Goal: Task Accomplishment & Management: Use online tool/utility

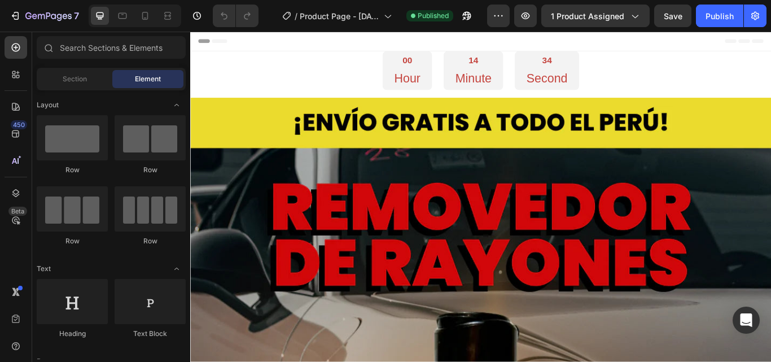
click at [219, 42] on span "Header" at bounding box center [224, 42] width 25 height 11
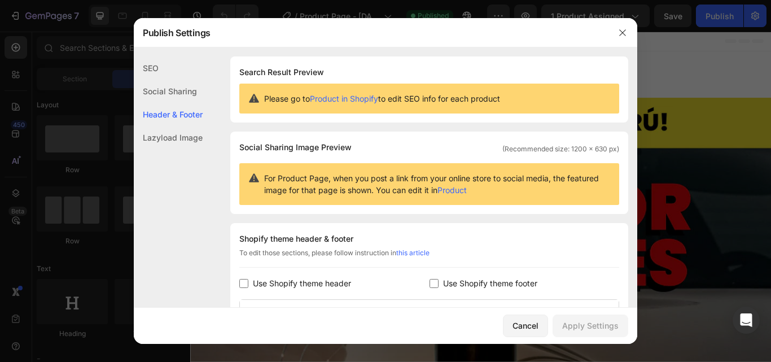
scroll to position [164, 0]
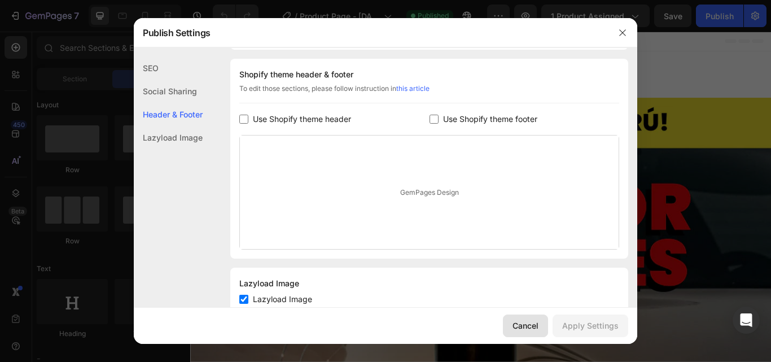
click at [523, 321] on div "Cancel" at bounding box center [525, 325] width 26 height 12
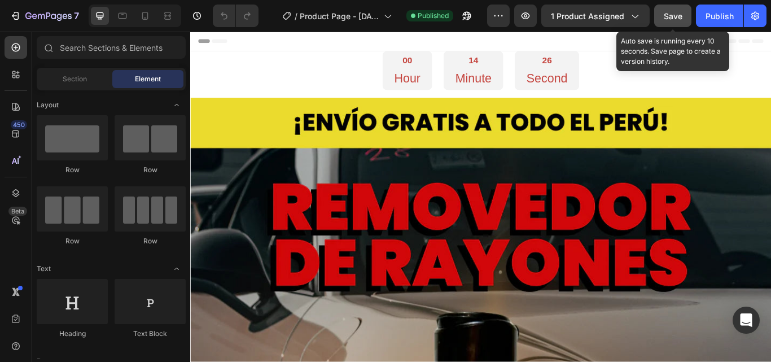
click at [669, 15] on span "Save" at bounding box center [673, 16] width 19 height 10
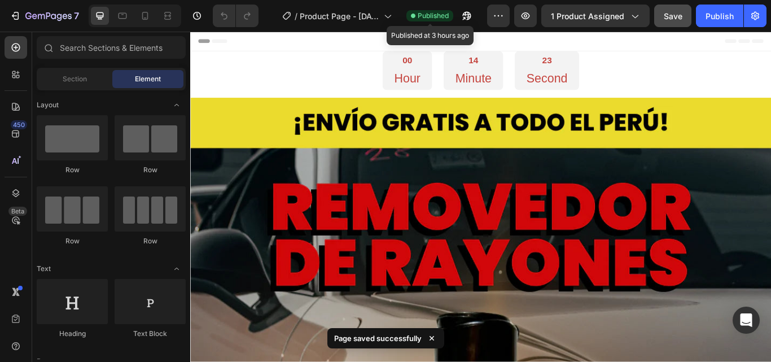
click at [448, 16] on span "Published" at bounding box center [433, 16] width 31 height 10
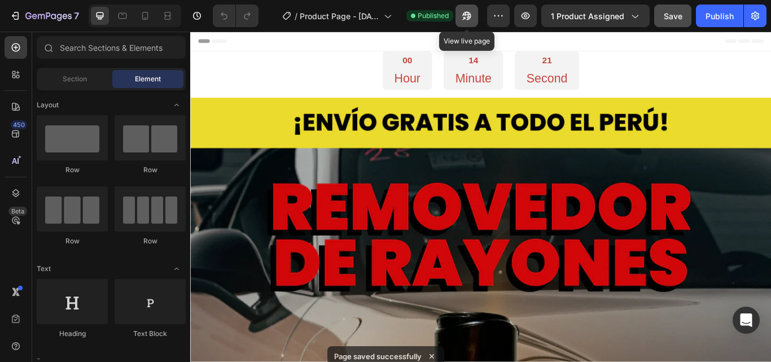
click at [462, 15] on icon "button" at bounding box center [466, 15] width 11 height 11
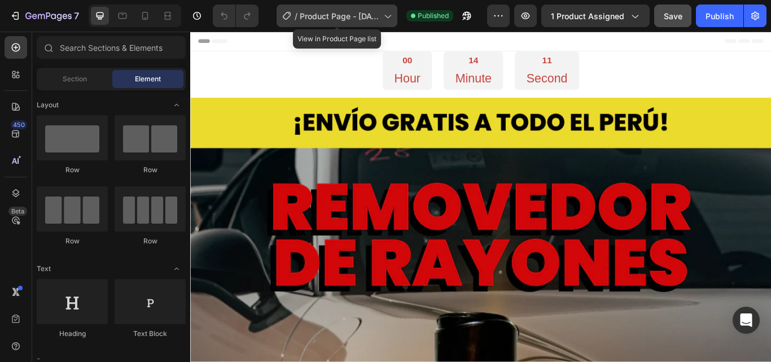
click at [386, 17] on icon at bounding box center [387, 15] width 11 height 11
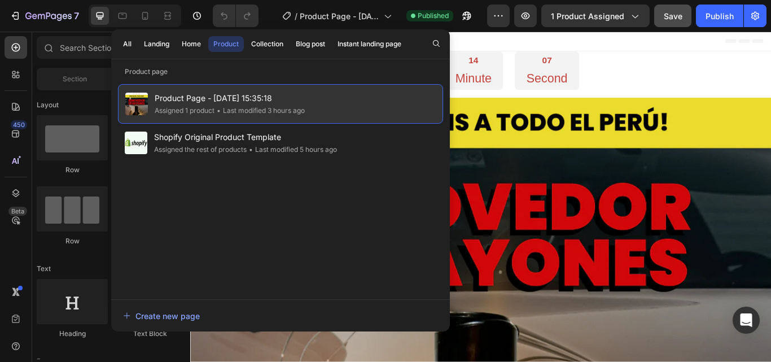
click at [327, 96] on div "Product Page - [DATE] 15:35:18 Assigned 1 product • Last modified 3 hours ago" at bounding box center [280, 104] width 325 height 40
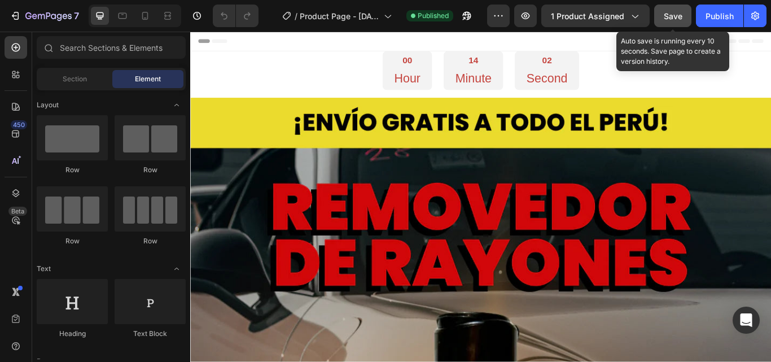
click at [678, 19] on span "Save" at bounding box center [673, 16] width 19 height 10
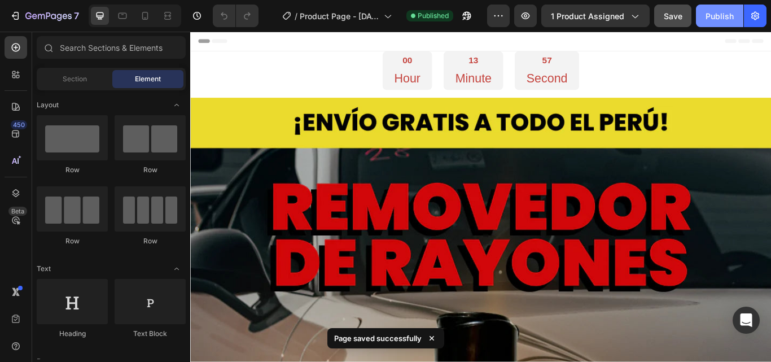
click at [726, 17] on div "Publish" at bounding box center [719, 16] width 28 height 12
